Goal: Navigation & Orientation: Find specific page/section

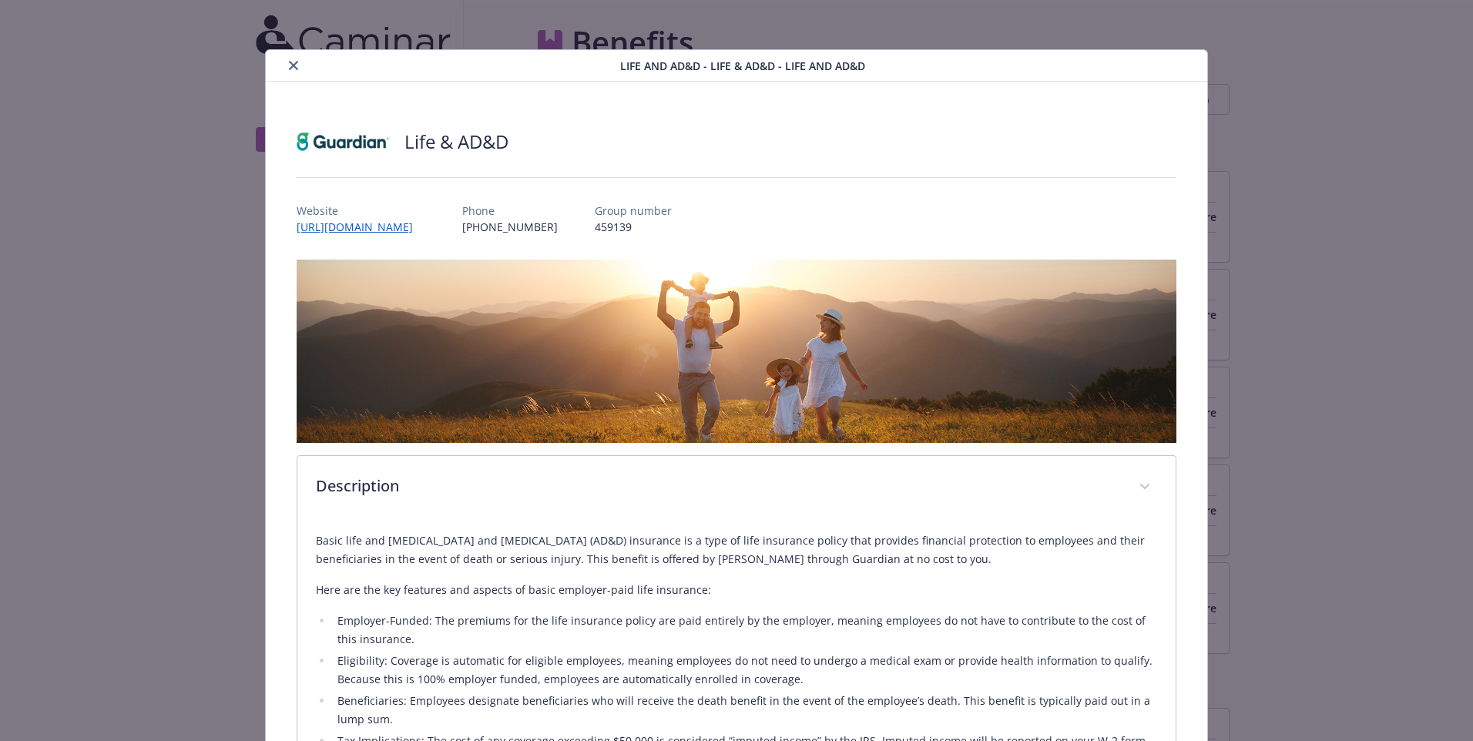
scroll to position [706, 0]
